Goal: Task Accomplishment & Management: Manage account settings

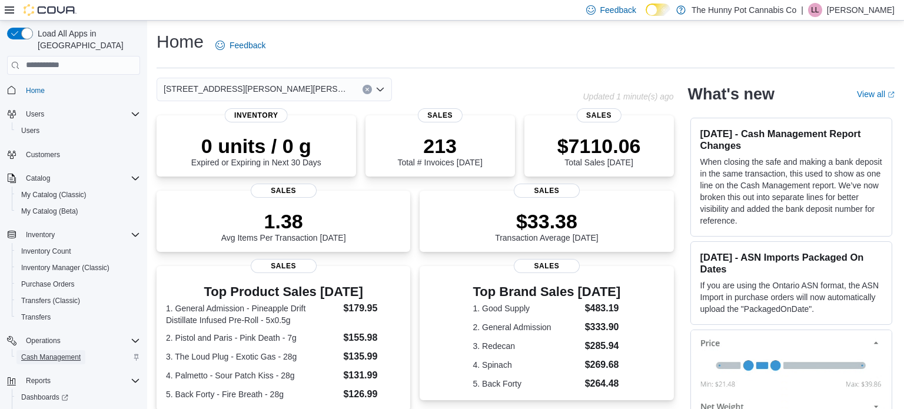
click at [69, 352] on span "Cash Management" at bounding box center [50, 356] width 59 height 9
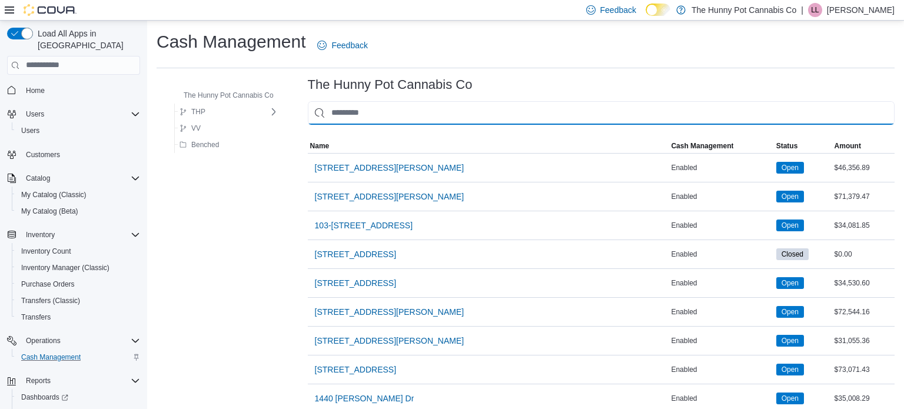
click at [376, 118] on input "This is a search bar. As you type, the results lower in the page will automatic…" at bounding box center [601, 113] width 587 height 24
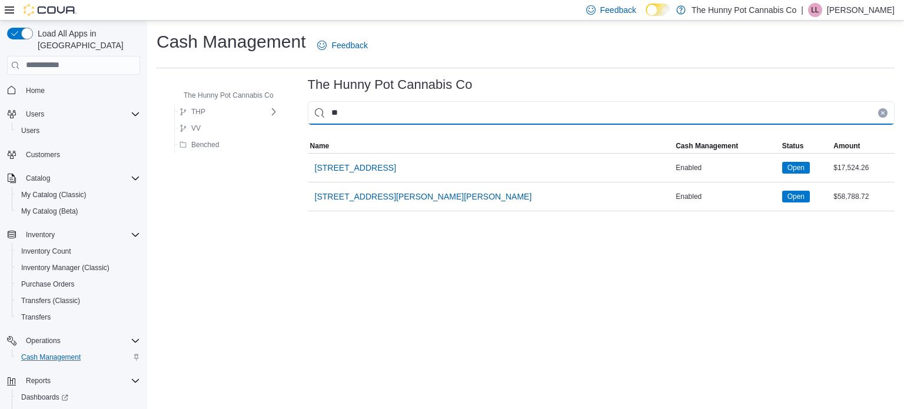
type input "***"
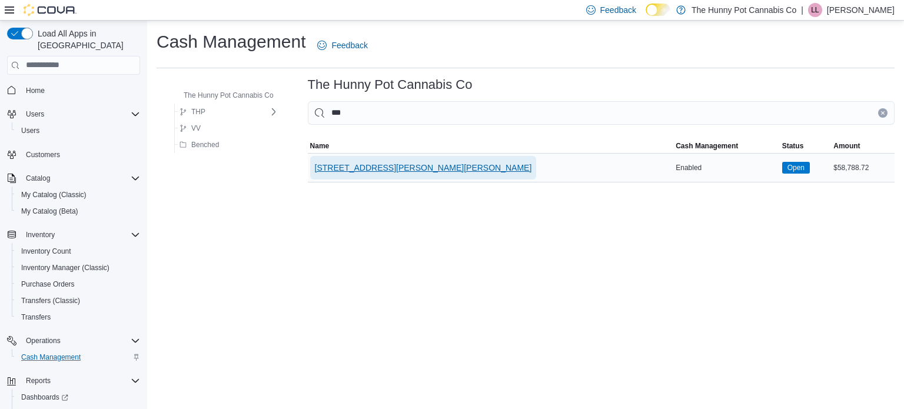
click at [378, 170] on span "[STREET_ADDRESS][PERSON_NAME][PERSON_NAME]" at bounding box center [423, 168] width 217 height 12
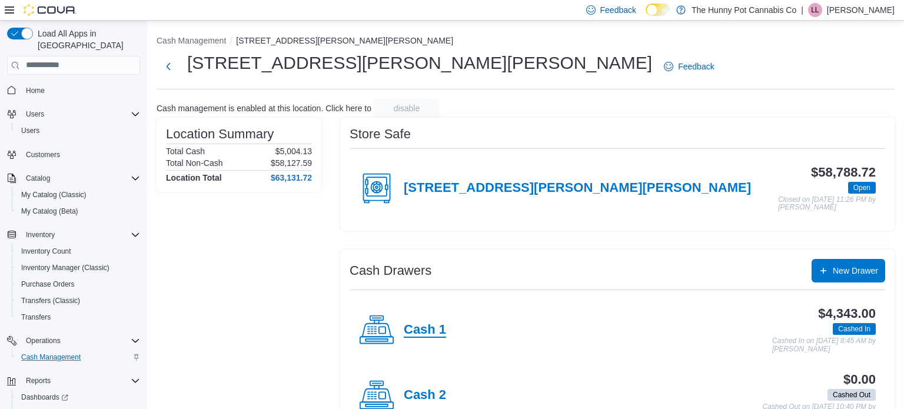
click at [445, 324] on h4 "Cash 1" at bounding box center [425, 329] width 42 height 15
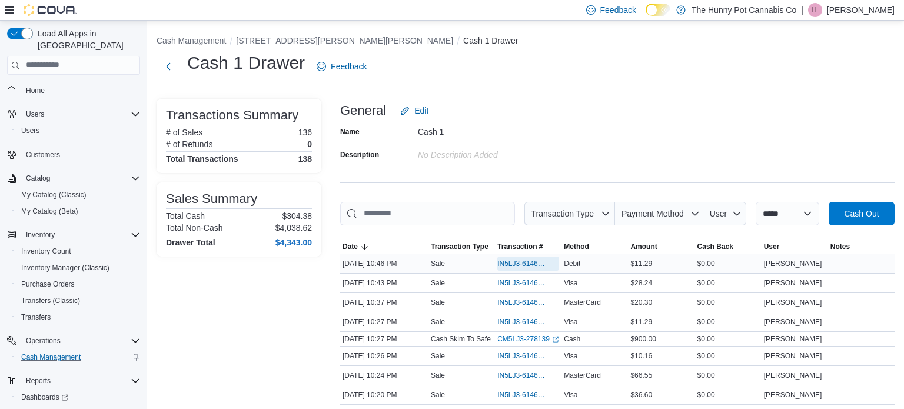
click at [500, 261] on span "IN5LJ3-6146768" at bounding box center [522, 263] width 50 height 9
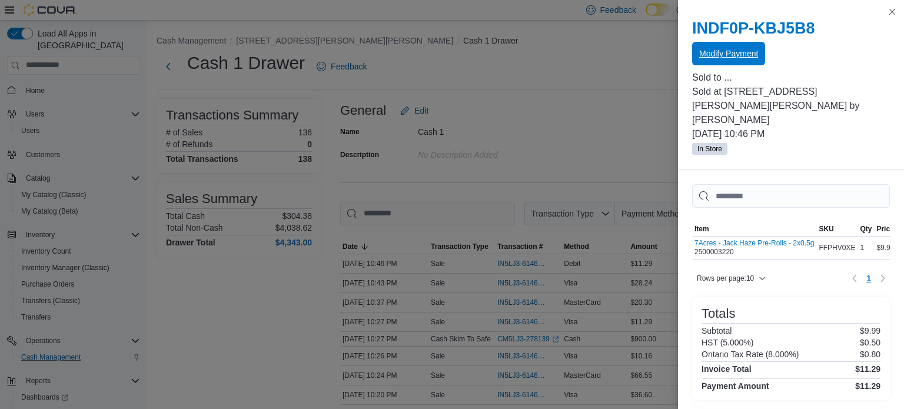
click at [738, 59] on span "Modify Payment" at bounding box center [728, 54] width 59 height 12
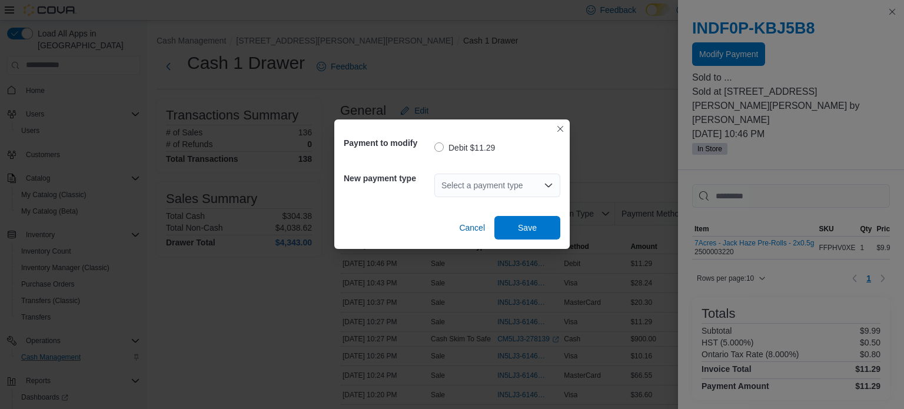
click at [499, 199] on div "Select a payment type" at bounding box center [497, 185] width 126 height 38
click at [489, 192] on div "Select a payment type" at bounding box center [497, 186] width 126 height 24
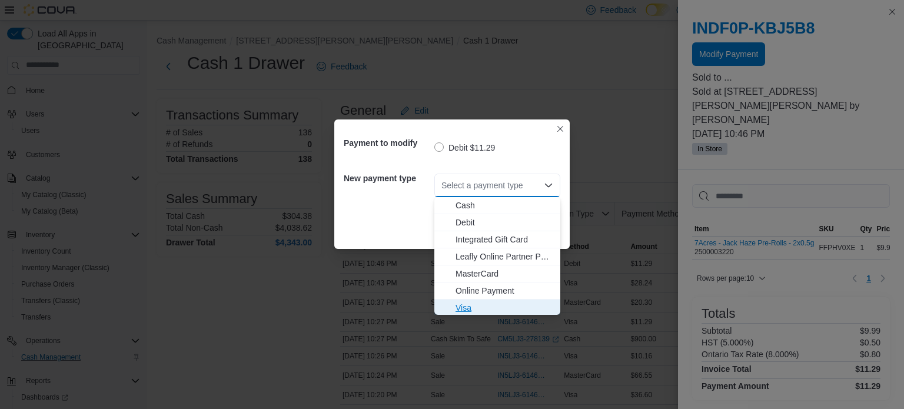
click at [489, 305] on span "Visa" at bounding box center [504, 308] width 98 height 12
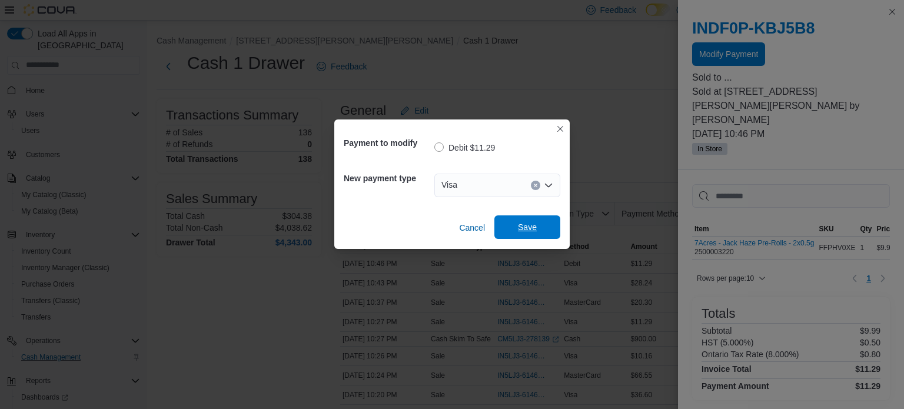
click at [517, 229] on span "Save" at bounding box center [527, 227] width 52 height 24
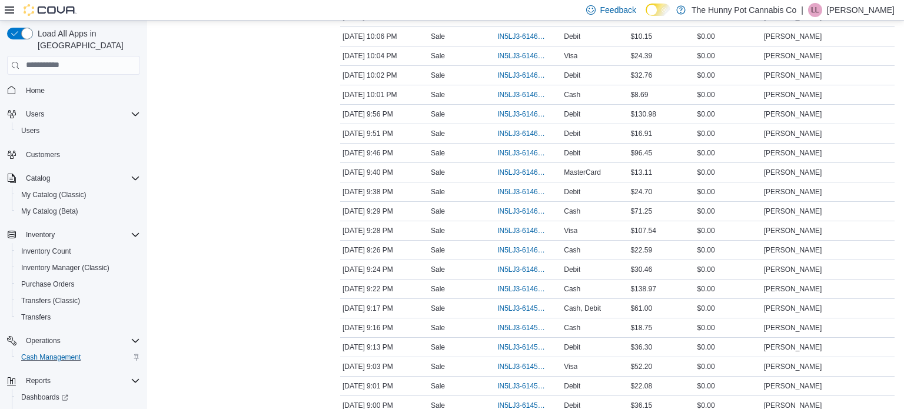
scroll to position [433, 0]
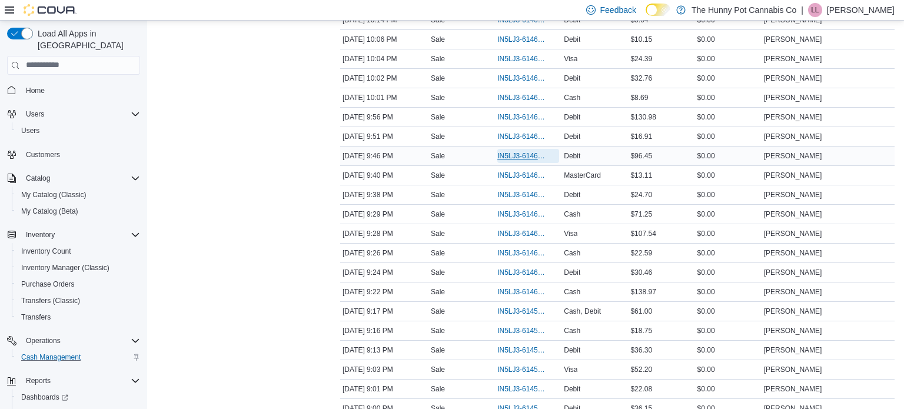
click at [516, 156] on span "IN5LJ3-6146233" at bounding box center [522, 155] width 50 height 9
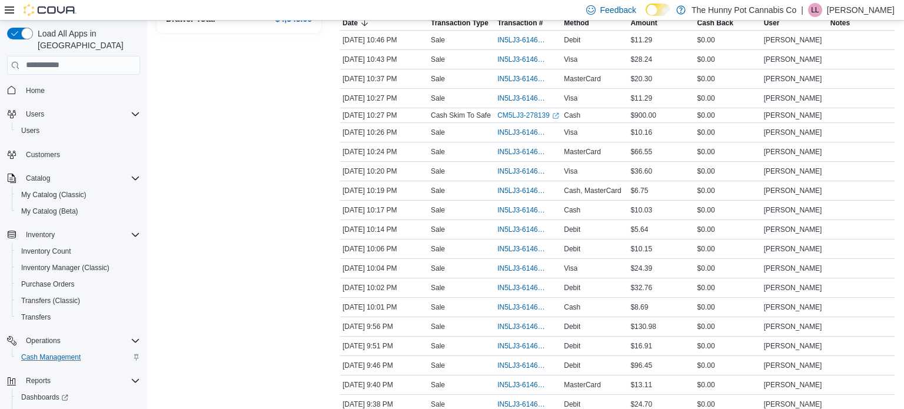
scroll to position [228, 0]
